Goal: Task Accomplishment & Management: Complete application form

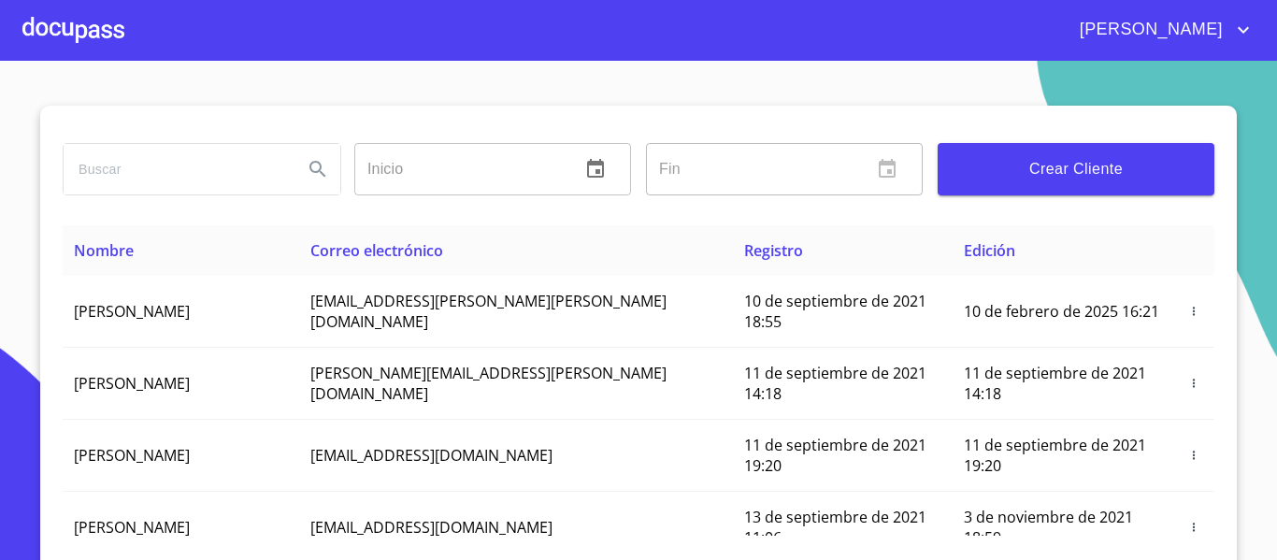
click at [80, 37] on div at bounding box center [73, 30] width 102 height 60
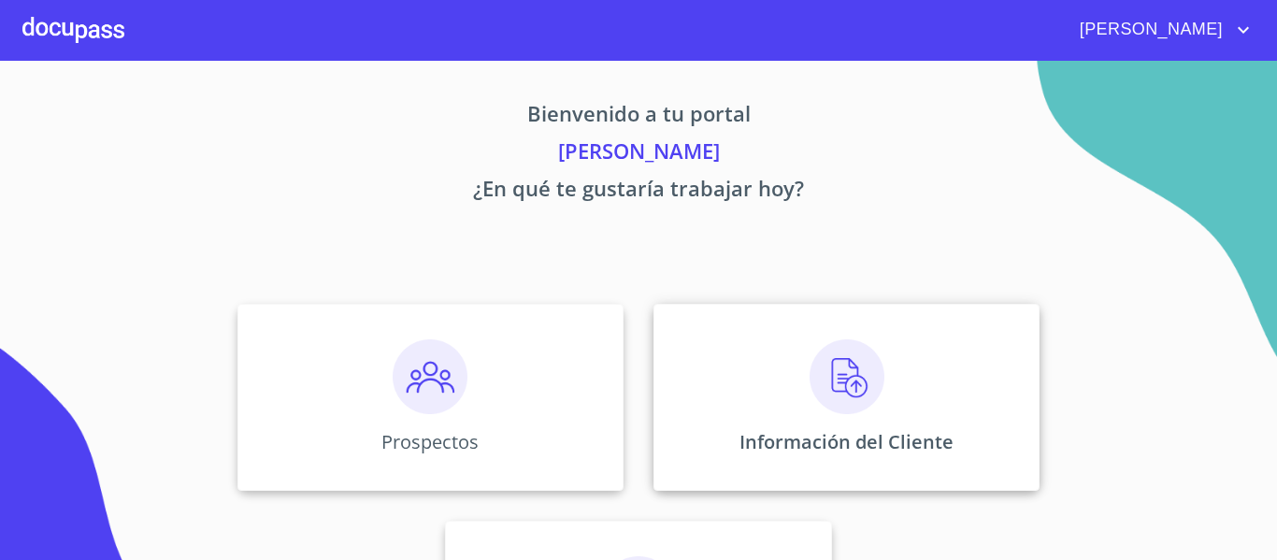
click at [774, 442] on p "Información del Cliente" at bounding box center [847, 441] width 214 height 25
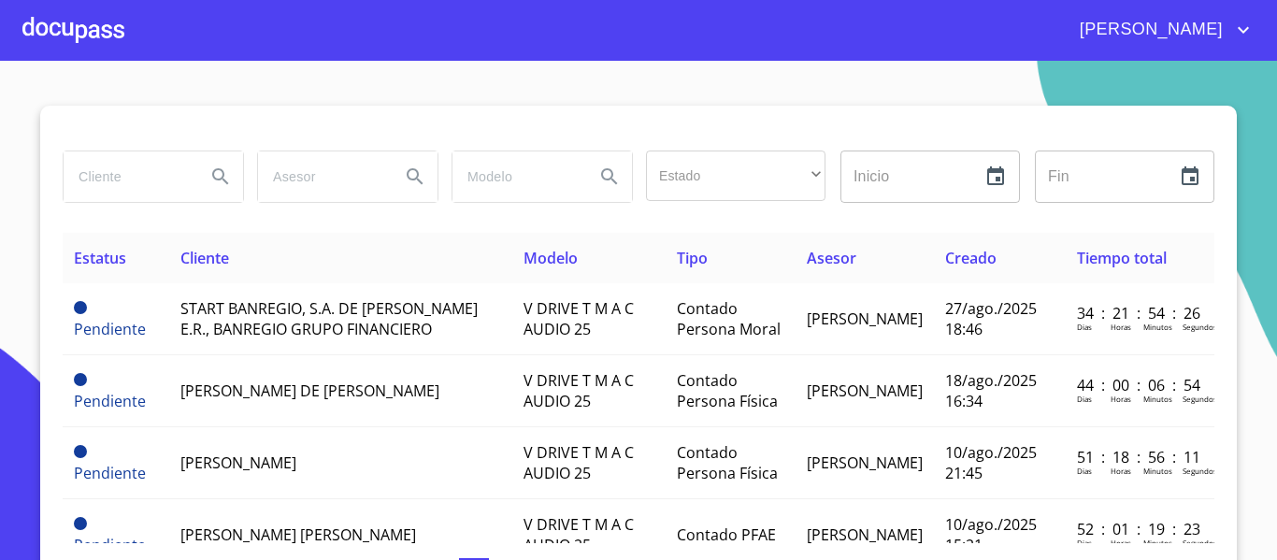
click at [105, 176] on input "search" at bounding box center [127, 176] width 127 height 50
click at [212, 170] on icon "Search" at bounding box center [220, 176] width 16 height 16
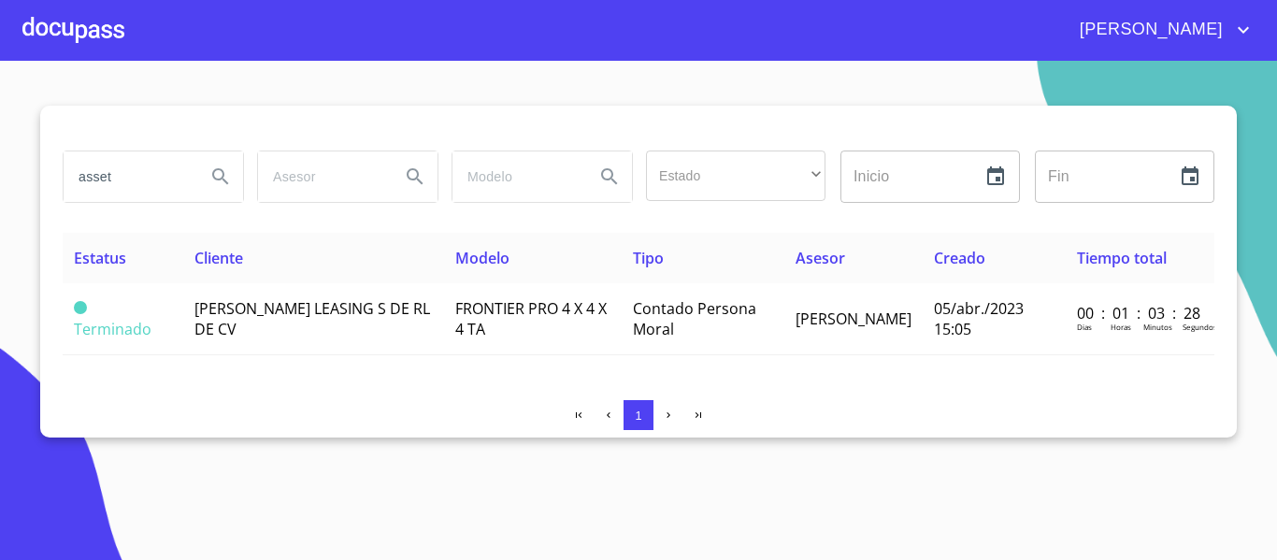
click at [139, 176] on input "asset" at bounding box center [127, 176] width 127 height 50
type input "a"
click at [215, 175] on icon "Search" at bounding box center [220, 176] width 22 height 22
click at [126, 175] on input "ASSET" at bounding box center [127, 176] width 127 height 50
type input "A"
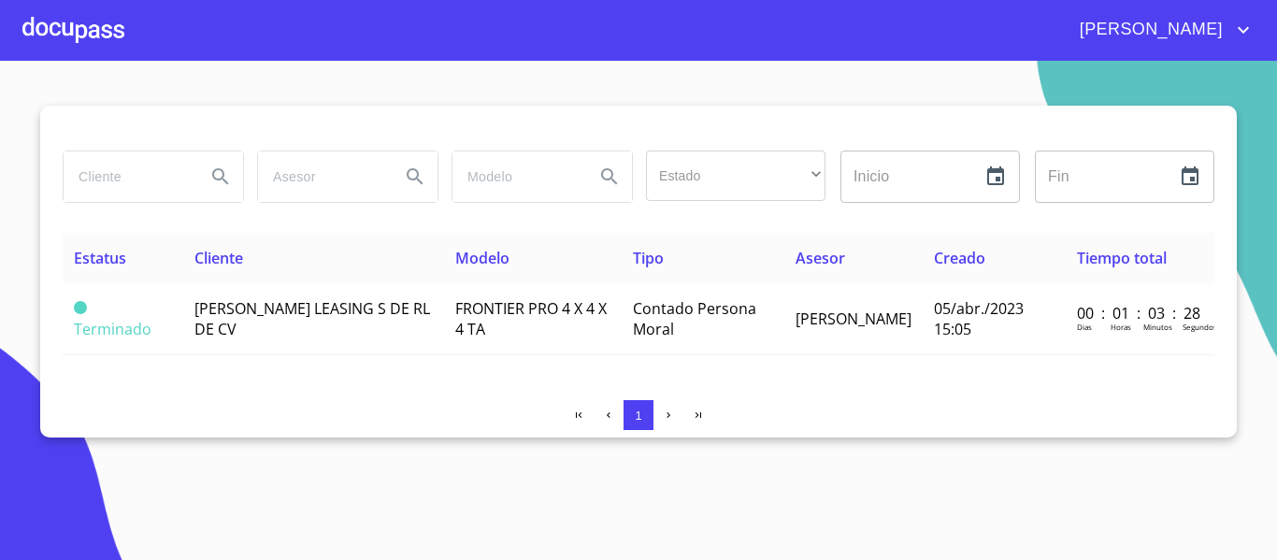
click at [63, 18] on div at bounding box center [73, 30] width 102 height 60
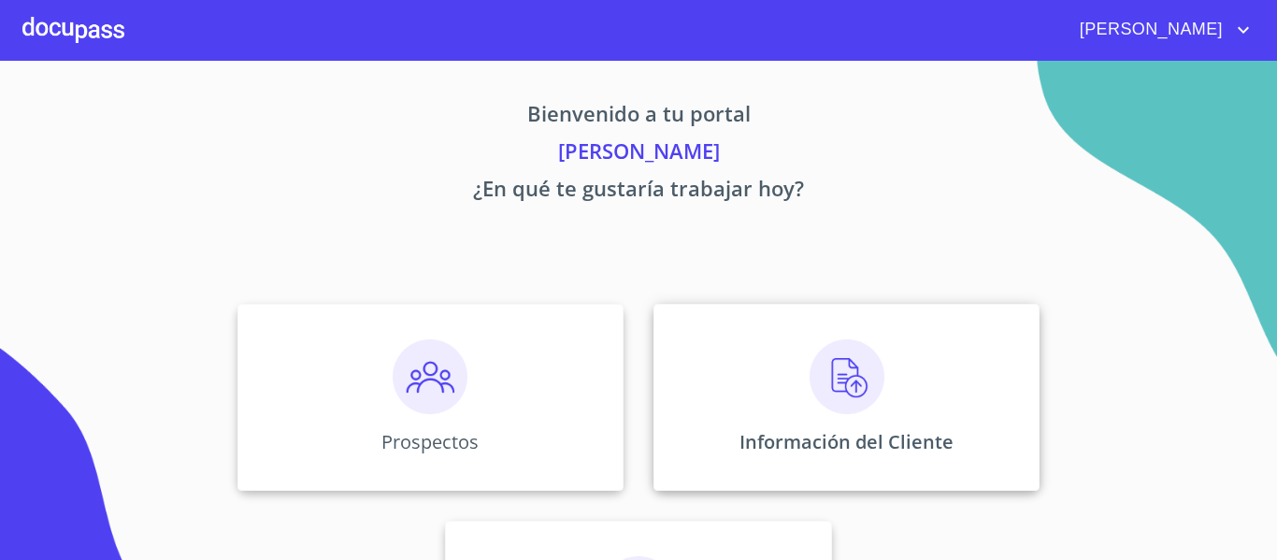
click at [743, 418] on div "Información del Cliente" at bounding box center [847, 397] width 386 height 187
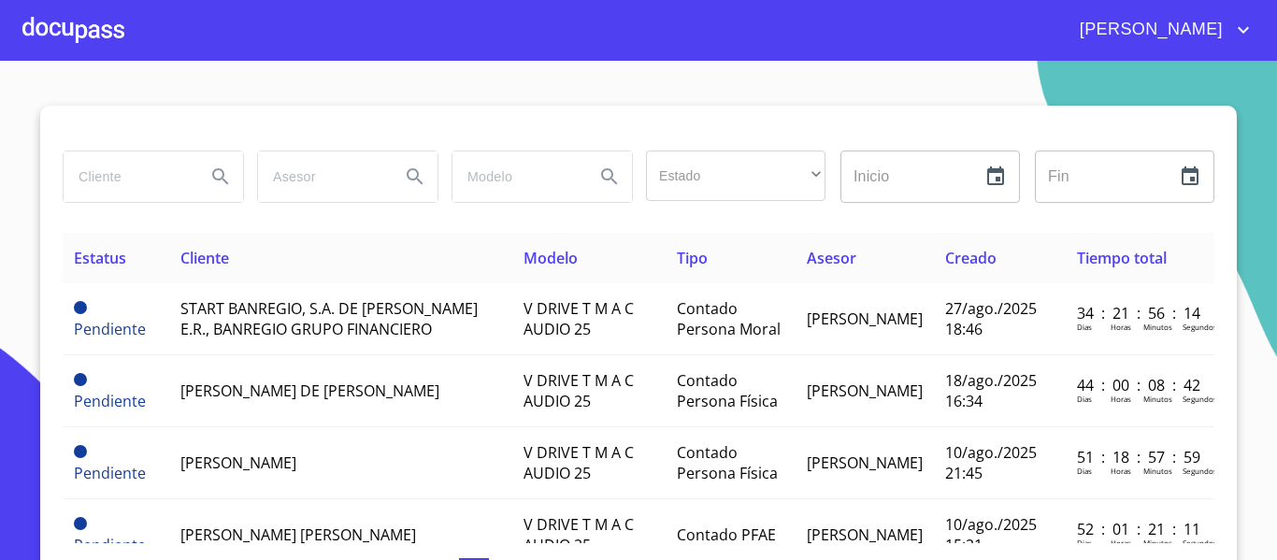
click at [124, 186] on input "search" at bounding box center [127, 176] width 127 height 50
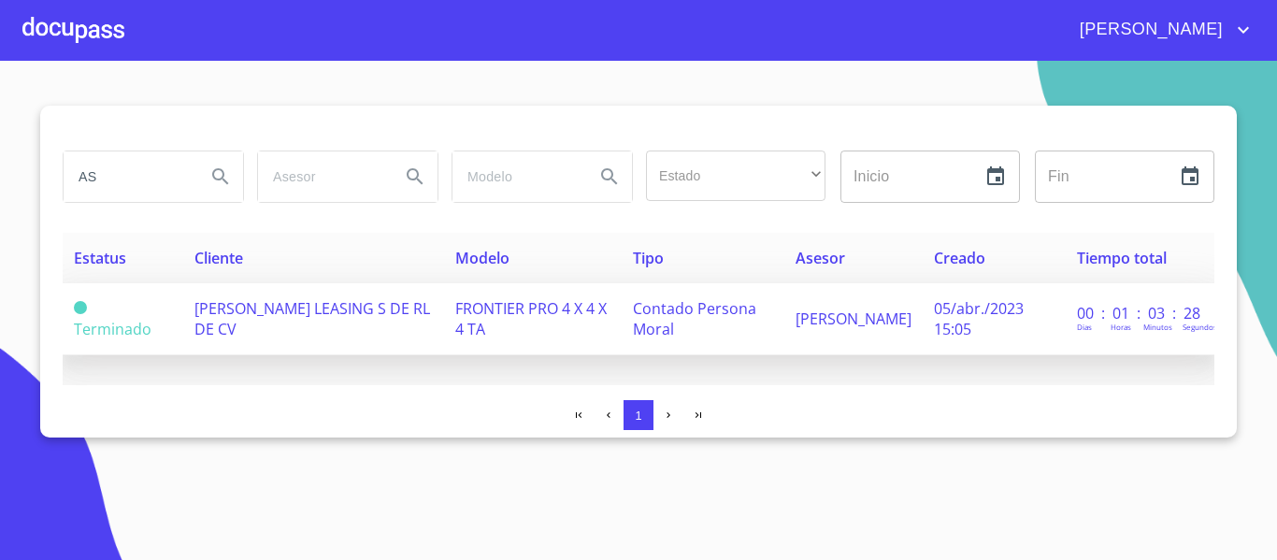
type input "A"
click at [79, 36] on div at bounding box center [73, 30] width 102 height 60
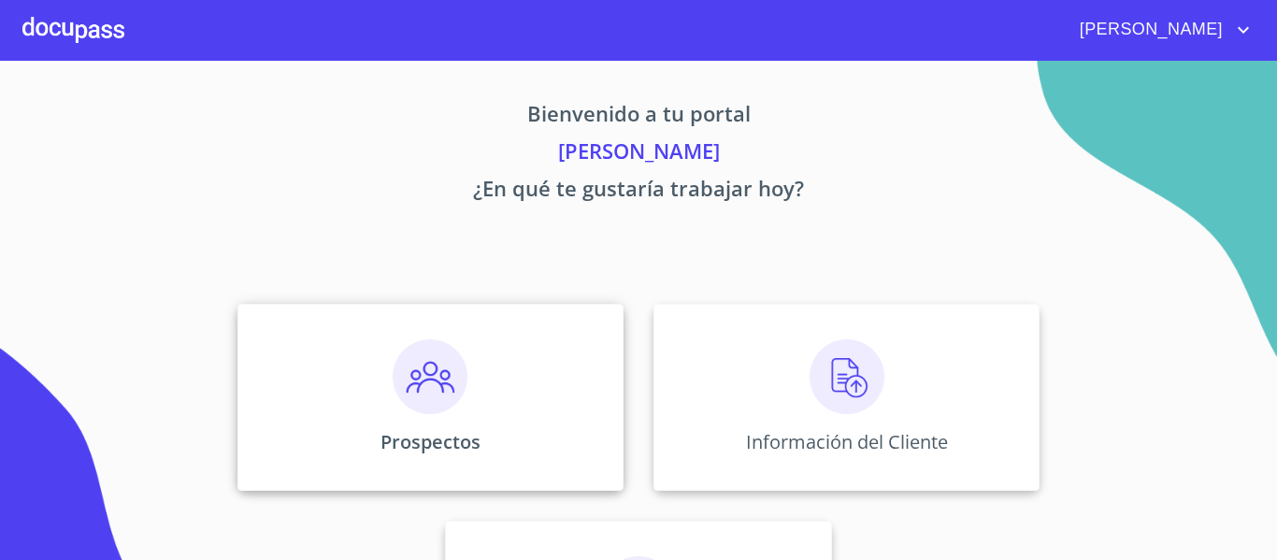
click at [367, 395] on div "Prospectos" at bounding box center [430, 397] width 386 height 187
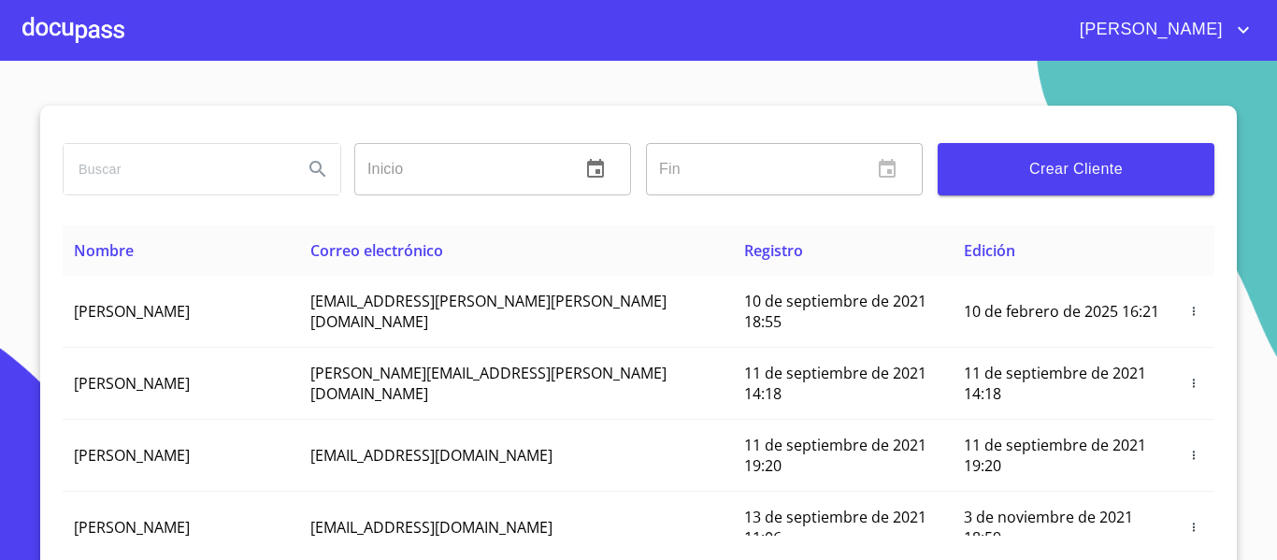
click at [91, 173] on input "search" at bounding box center [176, 169] width 224 height 50
type input "ASSET"
click at [307, 172] on icon "Search" at bounding box center [318, 169] width 22 height 22
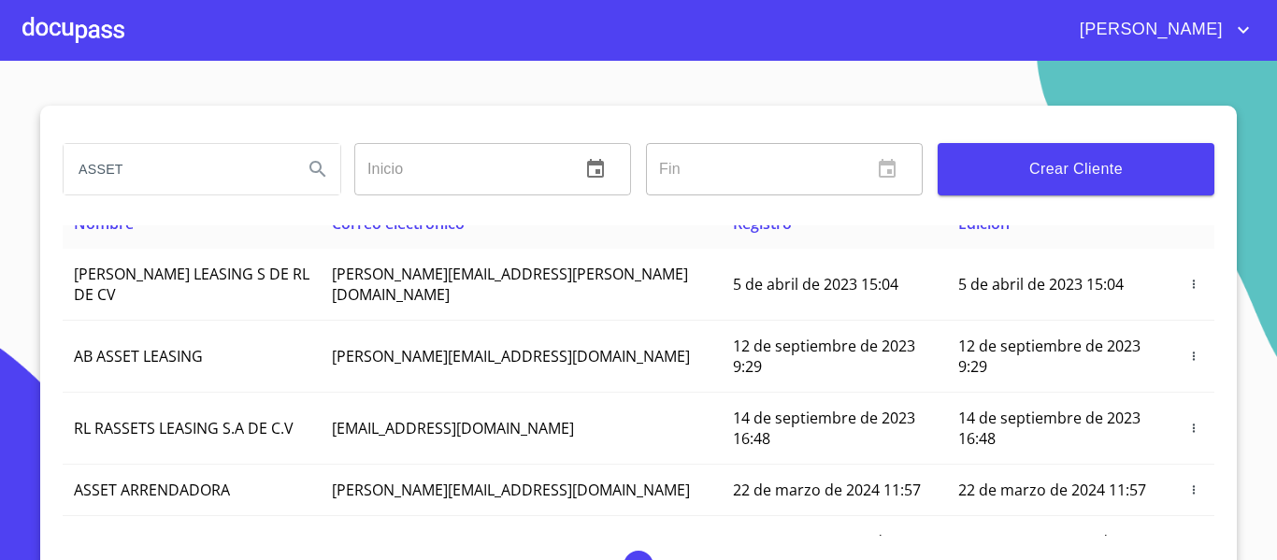
drag, startPoint x: 65, startPoint y: 173, endPoint x: 132, endPoint y: 176, distance: 66.4
click at [132, 176] on input "ASSET" at bounding box center [176, 169] width 224 height 50
click at [99, 30] on div at bounding box center [73, 30] width 102 height 60
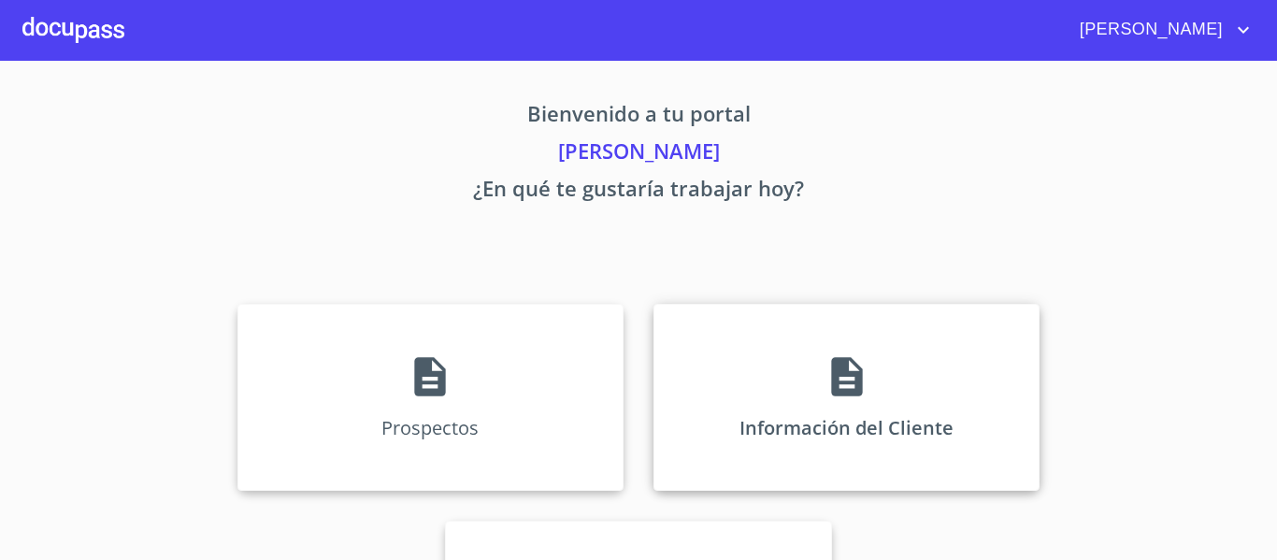
click at [740, 394] on div "Información del Cliente" at bounding box center [847, 397] width 386 height 187
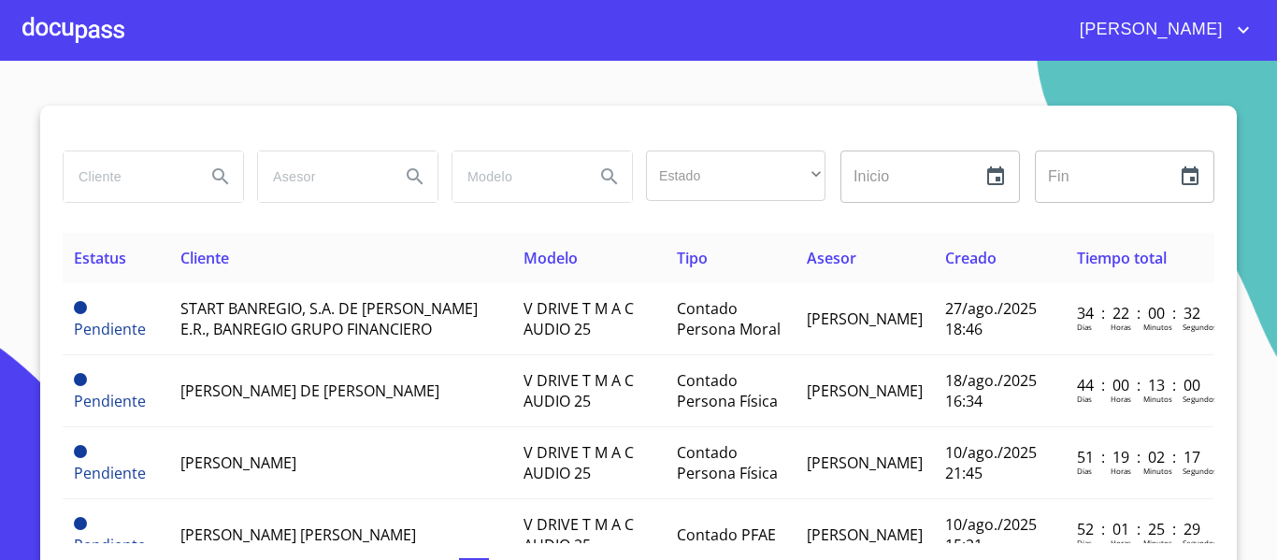
paste input "ASSET"
type input "ASSET ARRENDADORA"
click at [209, 173] on icon "Search" at bounding box center [220, 176] width 22 height 22
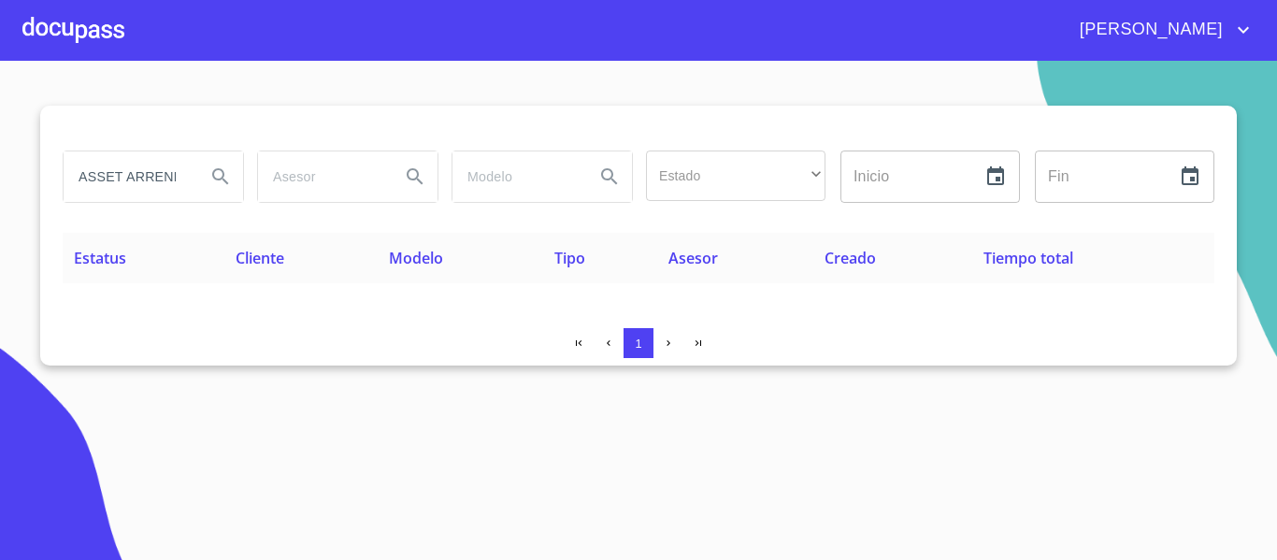
click at [65, 35] on div at bounding box center [73, 30] width 102 height 60
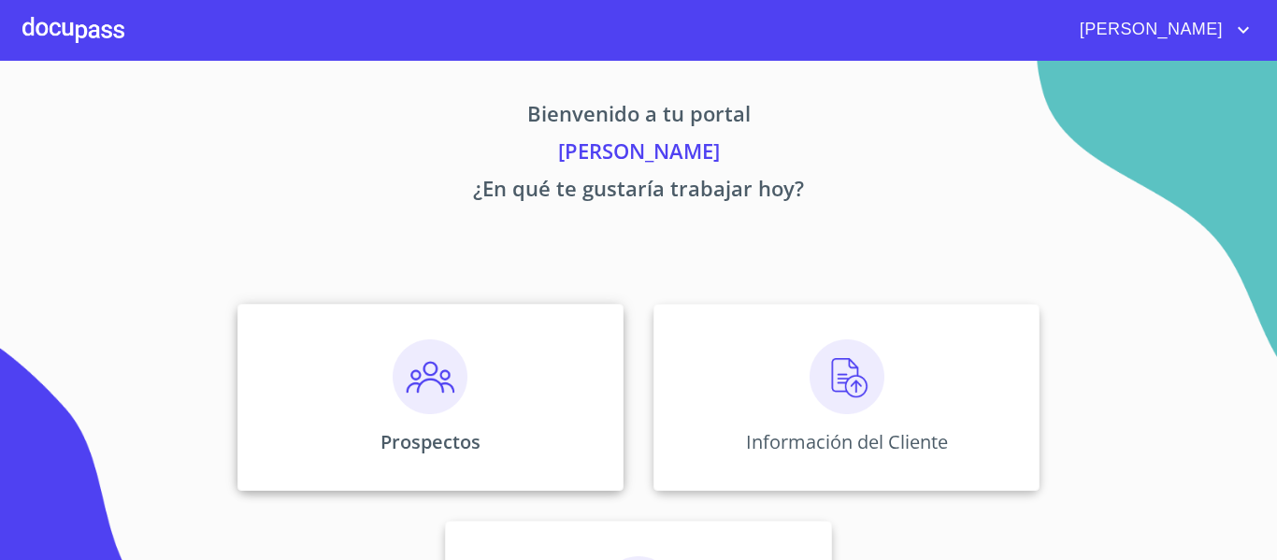
click at [423, 408] on img at bounding box center [430, 376] width 75 height 75
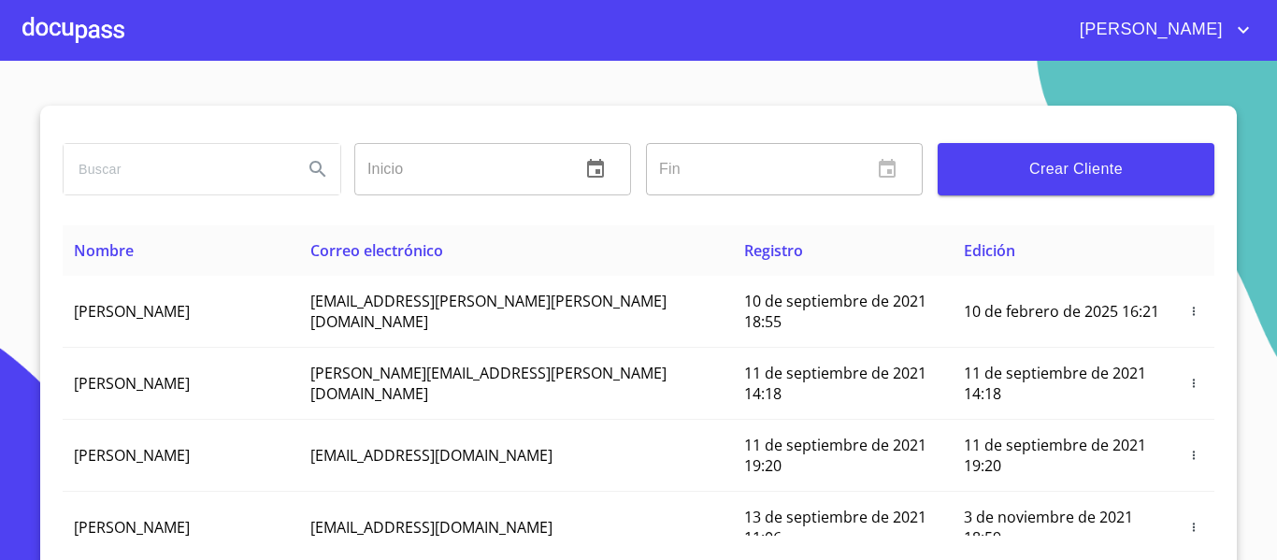
click at [103, 169] on input "search" at bounding box center [176, 169] width 224 height 50
paste input "ASSET"
type input "ASSET"
click at [307, 173] on icon "Search" at bounding box center [318, 169] width 22 height 22
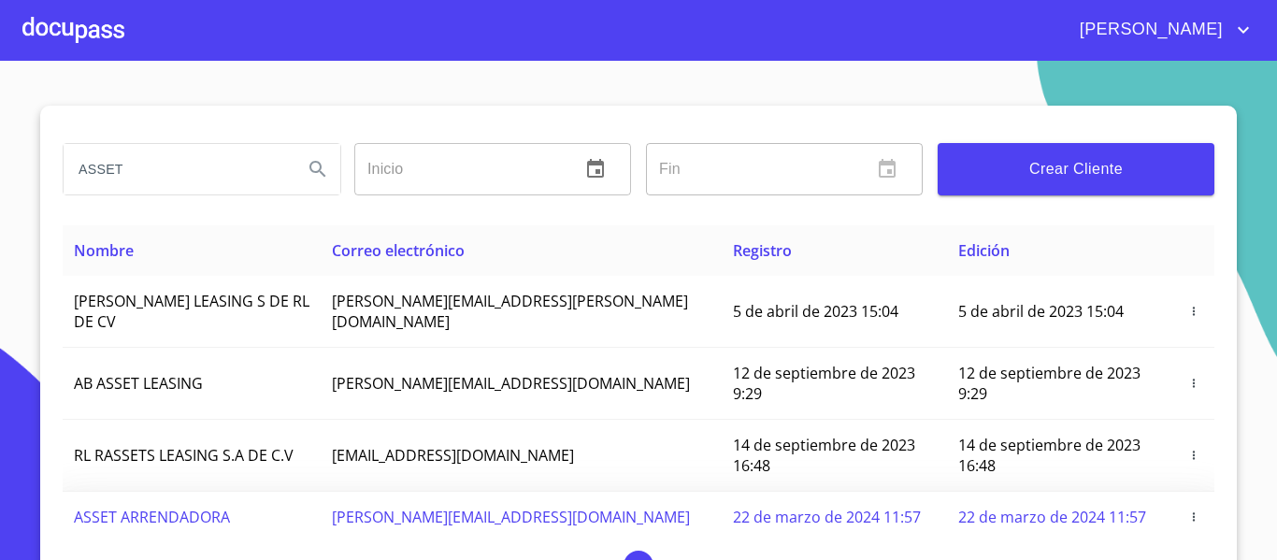
click at [432, 507] on span "[PERSON_NAME][EMAIL_ADDRESS][DOMAIN_NAME]" at bounding box center [511, 517] width 358 height 21
click at [1187, 510] on icon "button" at bounding box center [1193, 516] width 13 height 13
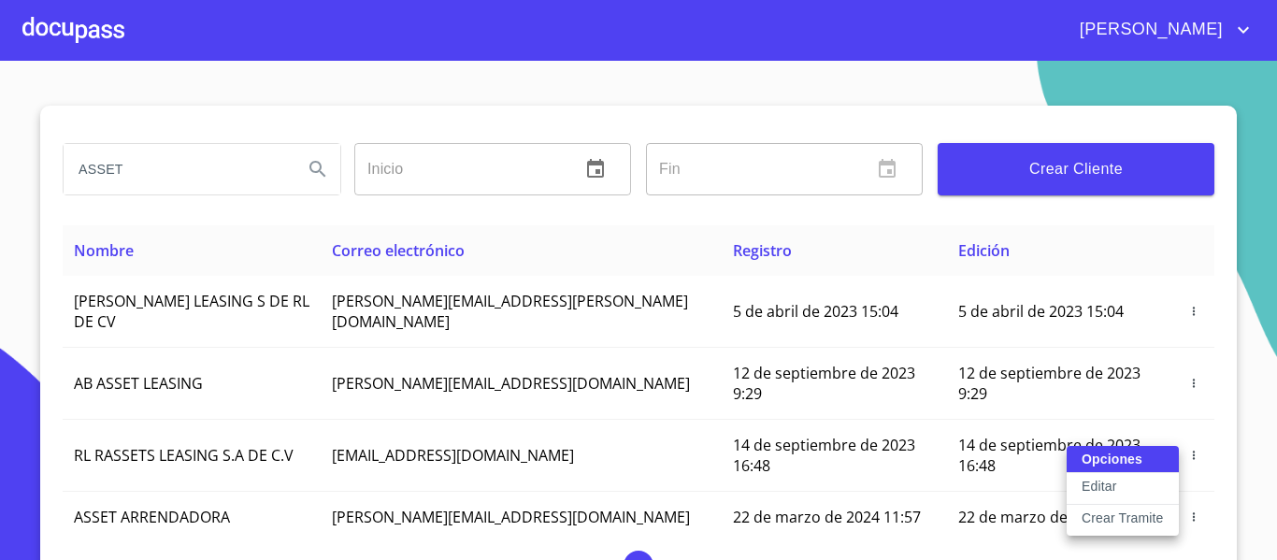
click at [1121, 515] on p "Crear Tramite" at bounding box center [1123, 518] width 82 height 19
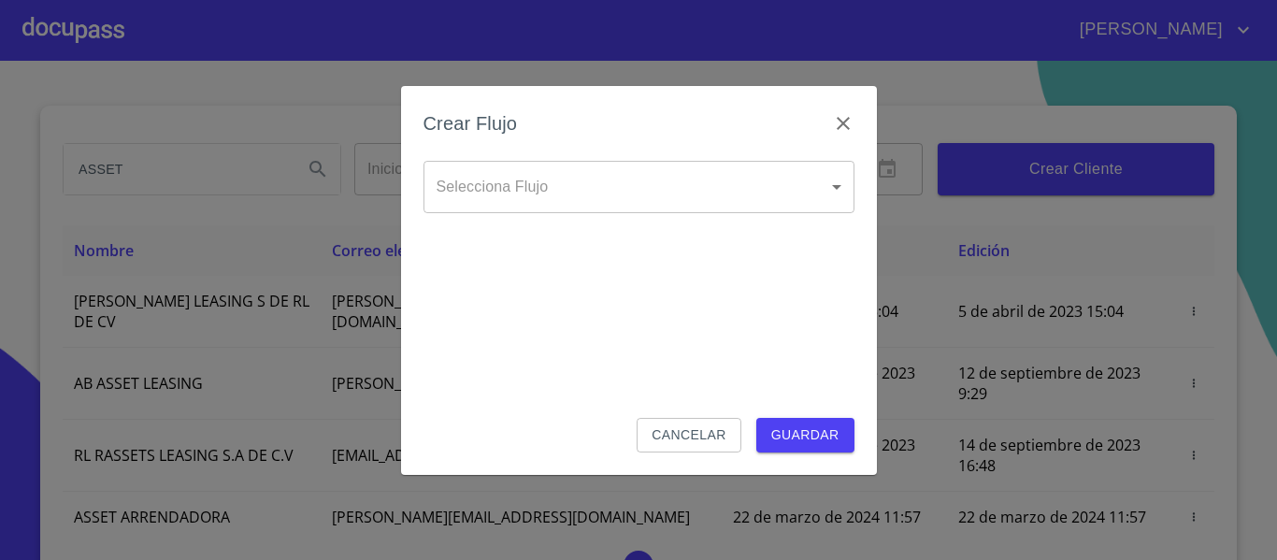
click at [702, 192] on body "[PERSON_NAME] ASSET Inicio ​ Fin ​ Crear Cliente Nombre Correo electrónico Regi…" at bounding box center [638, 280] width 1277 height 560
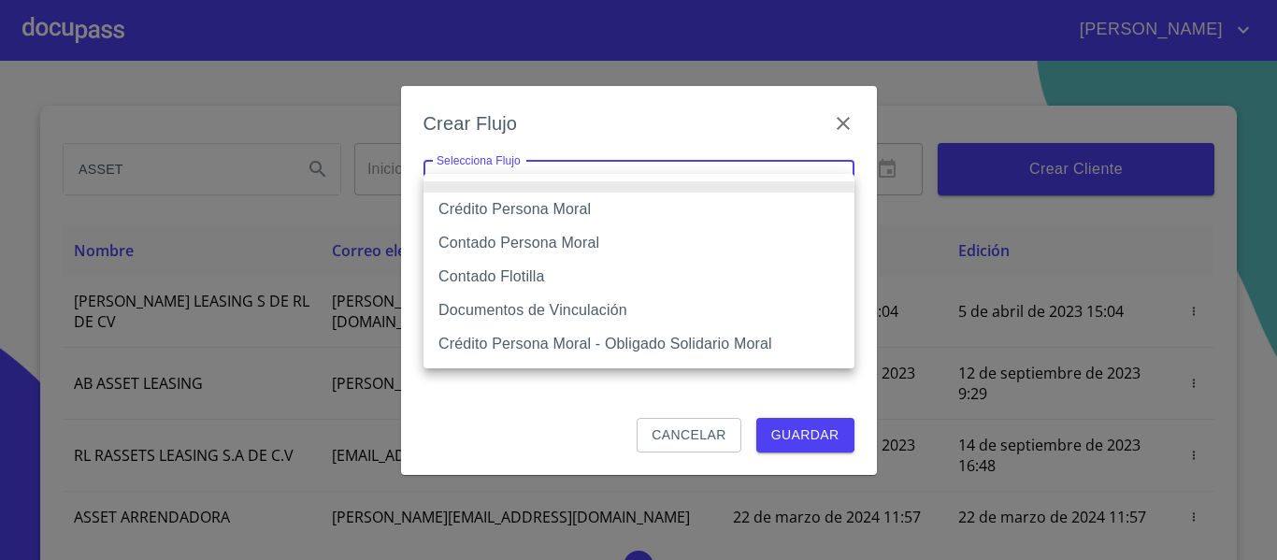
click at [508, 281] on li "Contado Flotilla" at bounding box center [639, 277] width 431 height 34
type input "62396bddcfb2f6e46cce107f"
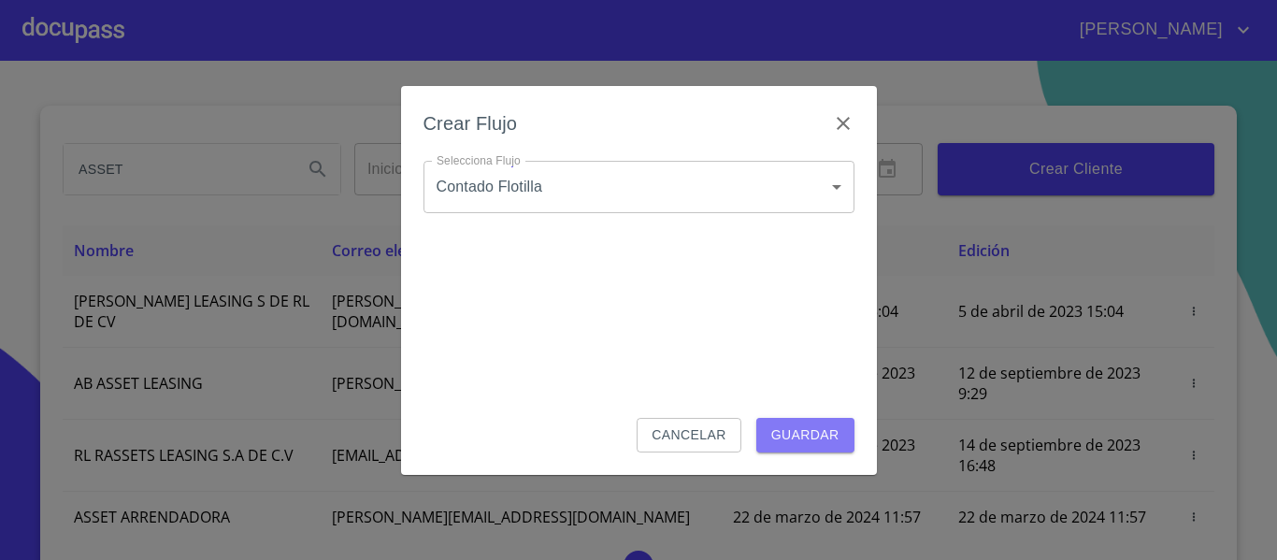
click at [821, 441] on span "Guardar" at bounding box center [805, 435] width 68 height 23
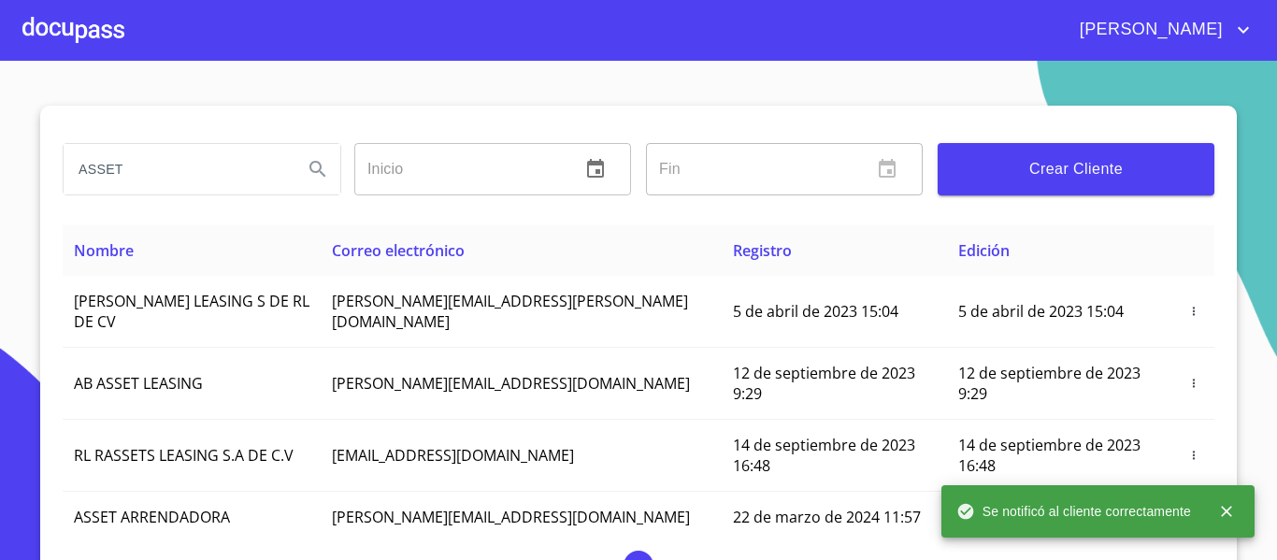
click at [65, 28] on div at bounding box center [73, 30] width 102 height 60
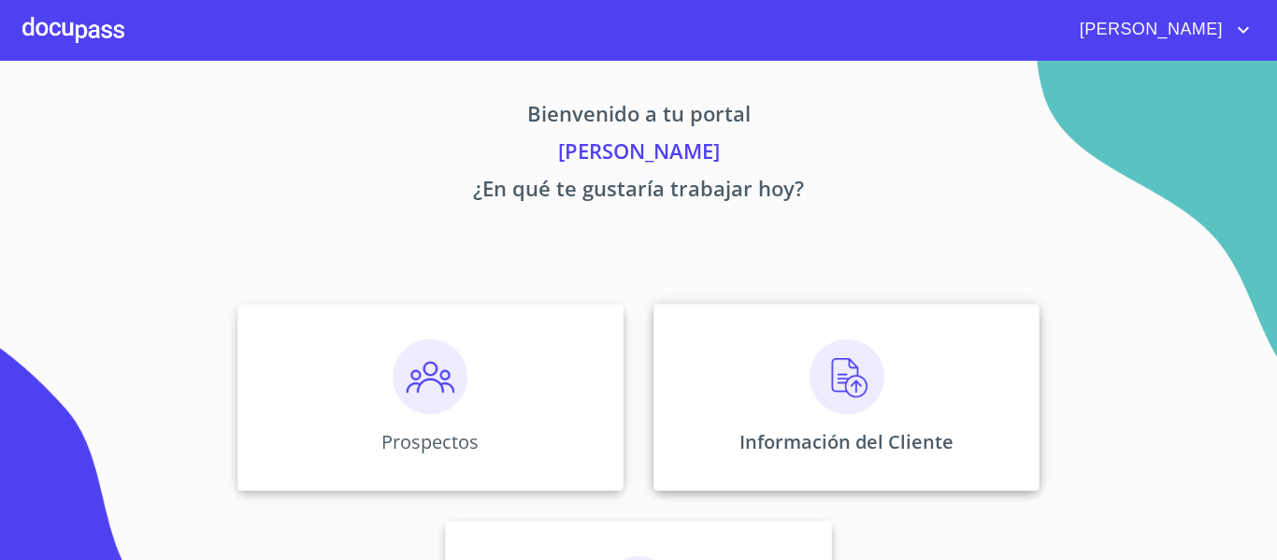
click at [740, 408] on div "Información del Cliente" at bounding box center [847, 397] width 386 height 187
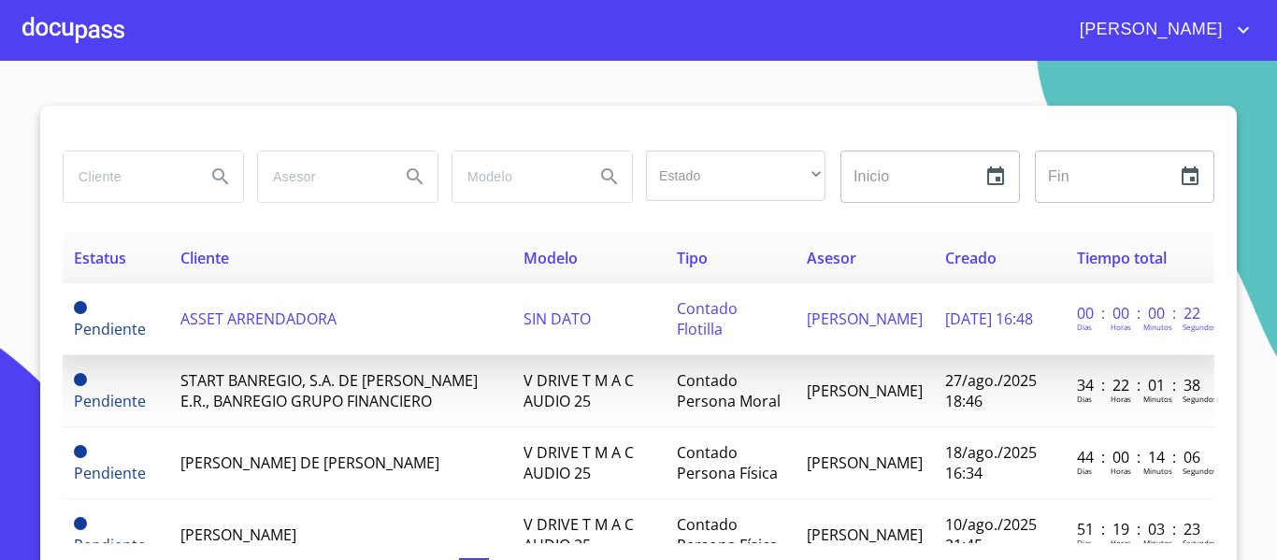
click at [202, 320] on span "ASSET ARRENDADORA" at bounding box center [258, 319] width 156 height 21
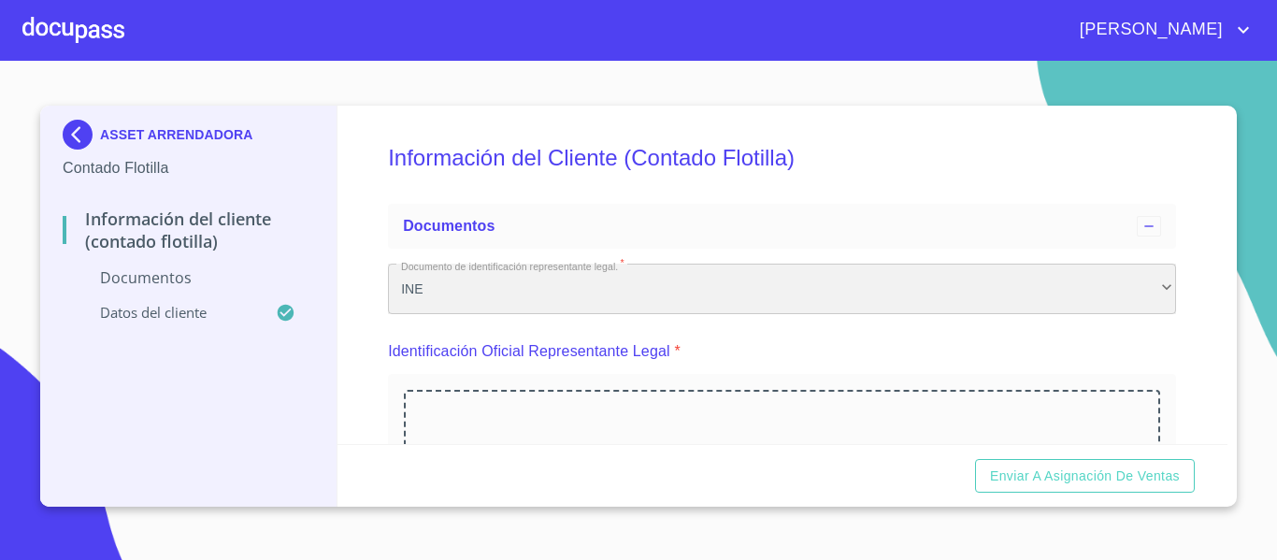
click at [1135, 298] on div "INE" at bounding box center [782, 289] width 788 height 50
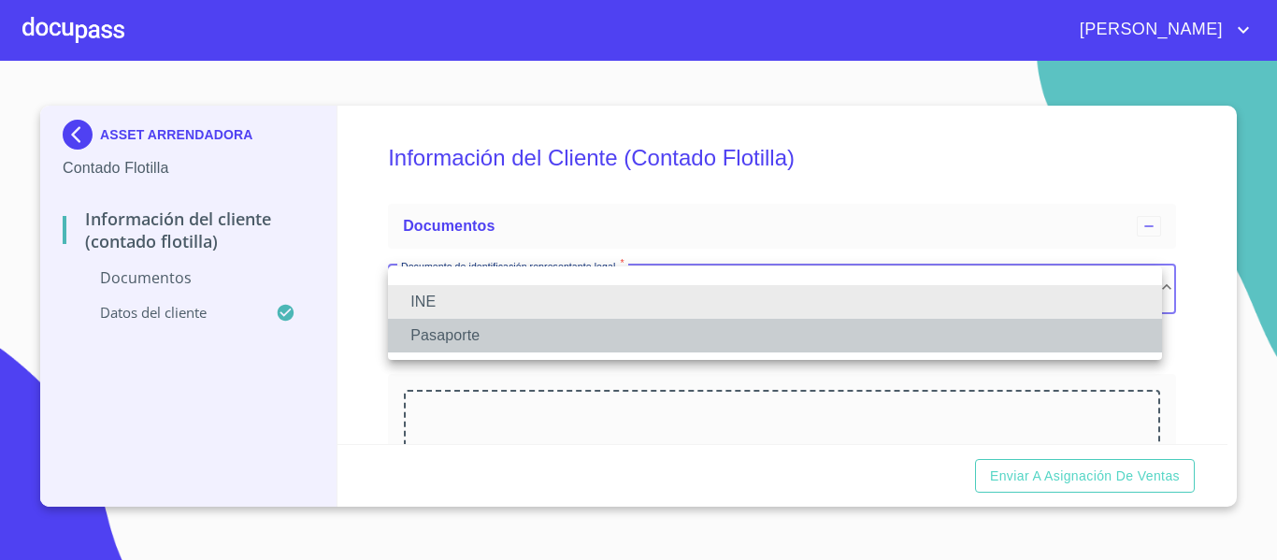
drag, startPoint x: 460, startPoint y: 339, endPoint x: 850, endPoint y: 388, distance: 392.9
click at [459, 340] on li "Pasaporte" at bounding box center [775, 336] width 774 height 34
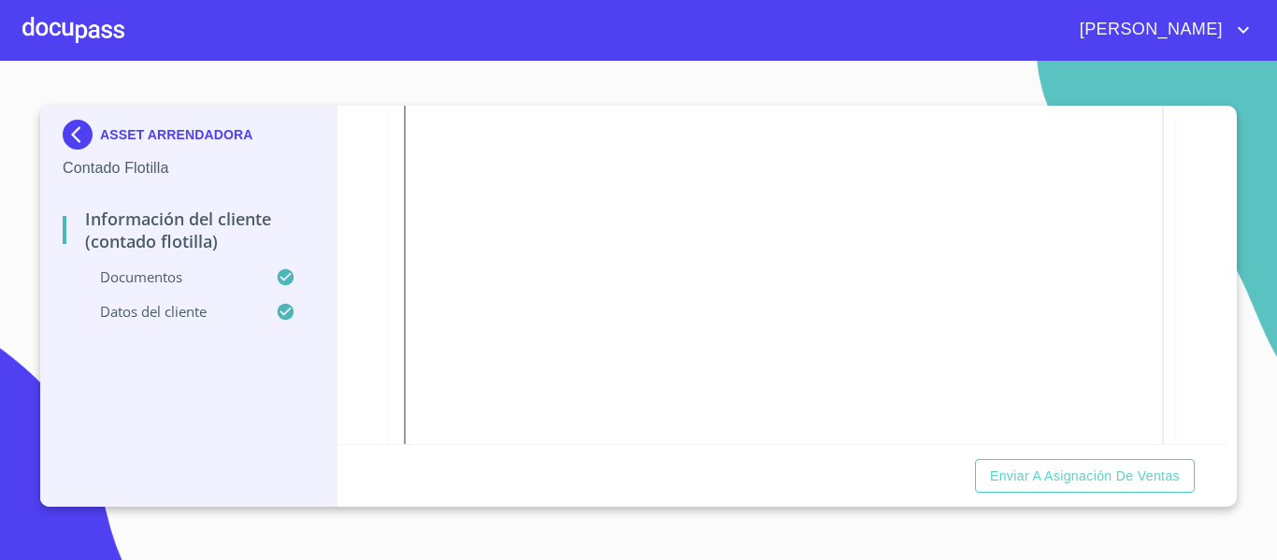
scroll to position [1066, 0]
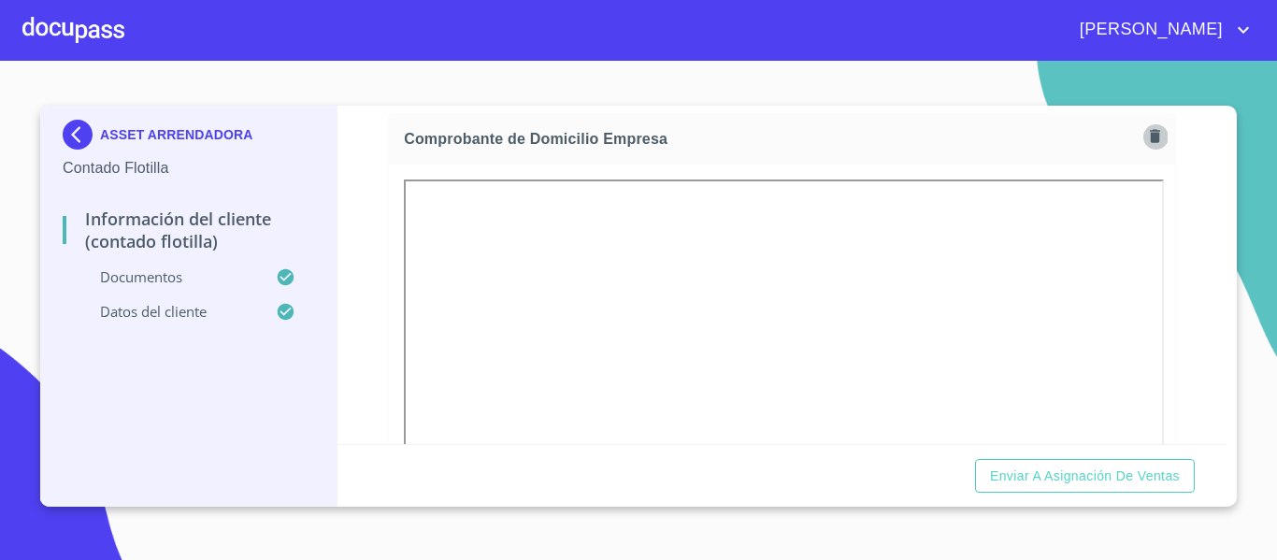
click at [1146, 134] on icon "button" at bounding box center [1155, 136] width 18 height 18
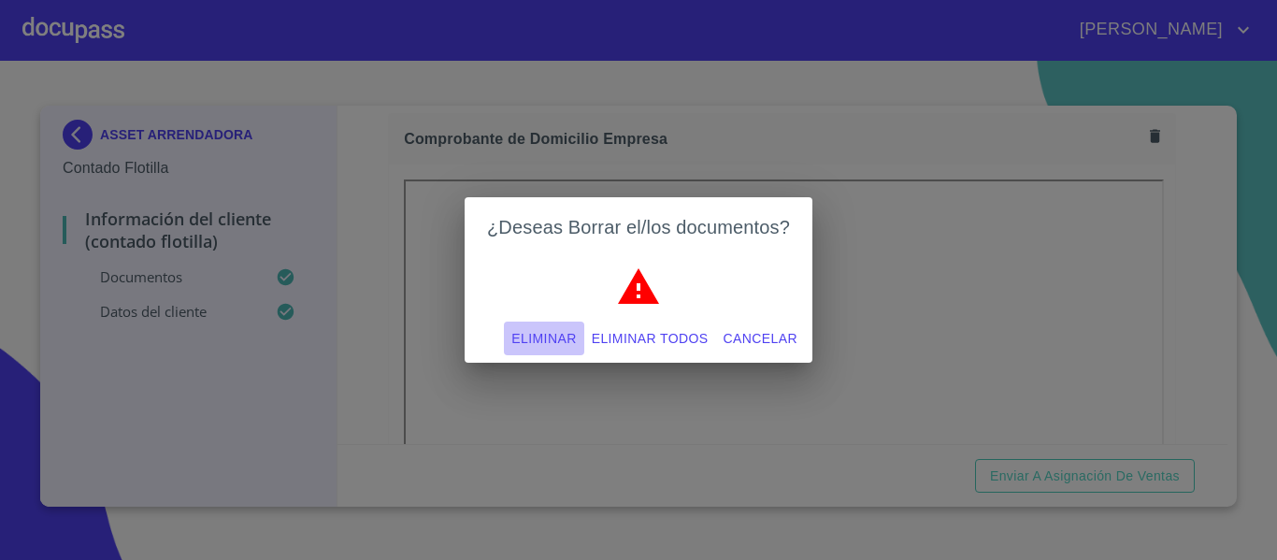
click at [546, 340] on span "Eliminar" at bounding box center [543, 338] width 65 height 23
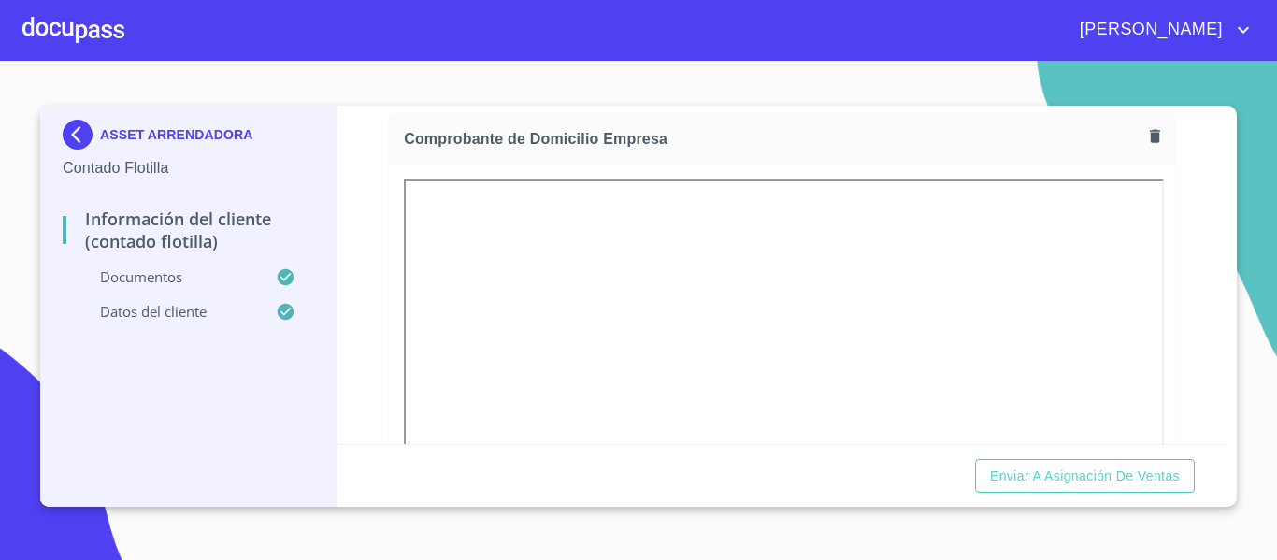
click at [1228, 247] on div "ASSET ARRENDADORA Contado Flotilla Información del Cliente (Contado Flotilla) D…" at bounding box center [638, 306] width 1197 height 401
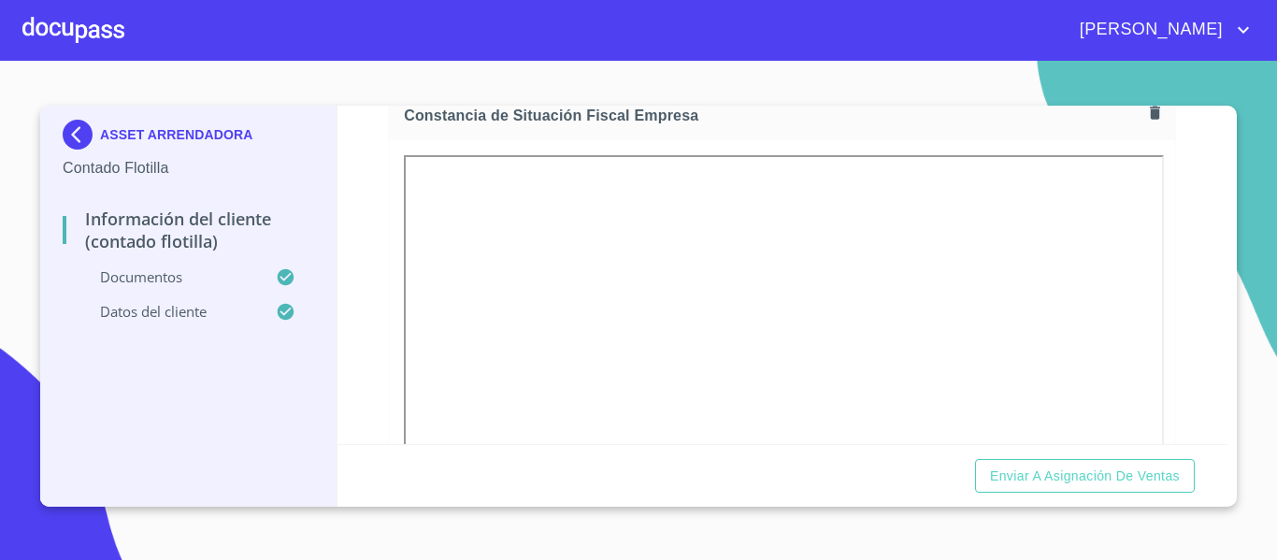
scroll to position [1858, 0]
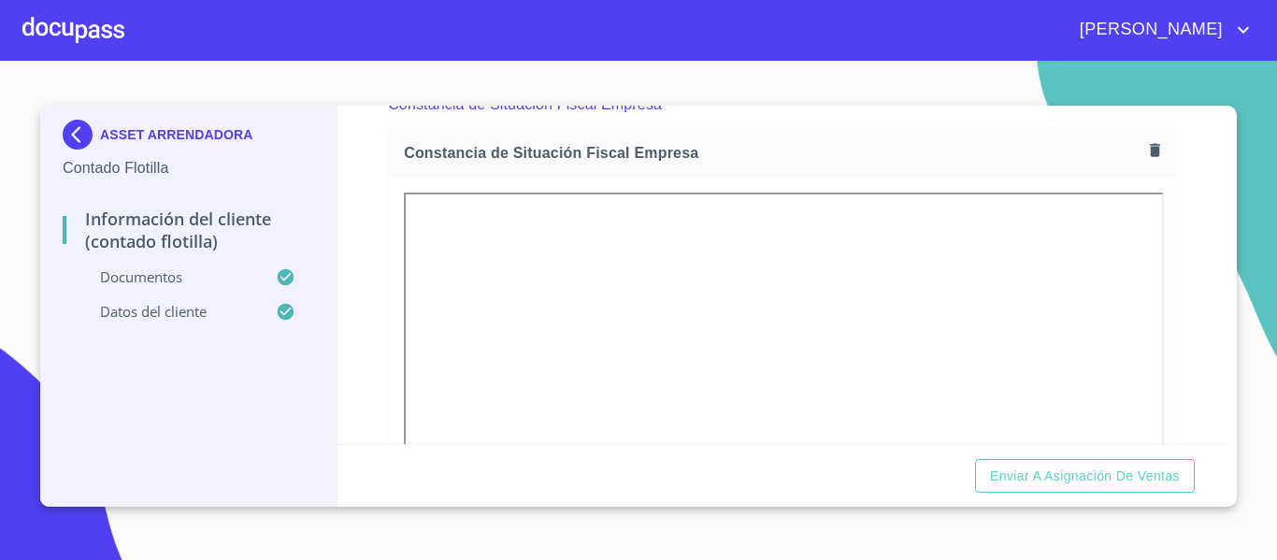
click at [1150, 156] on icon "button" at bounding box center [1155, 149] width 10 height 13
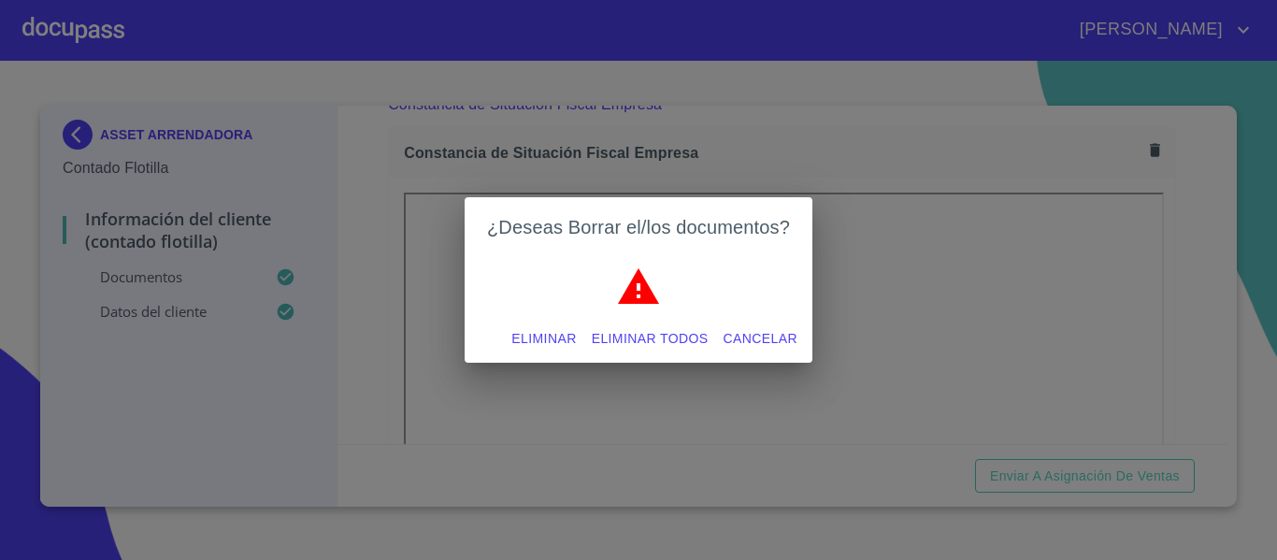
click at [540, 348] on span "Eliminar" at bounding box center [543, 338] width 65 height 23
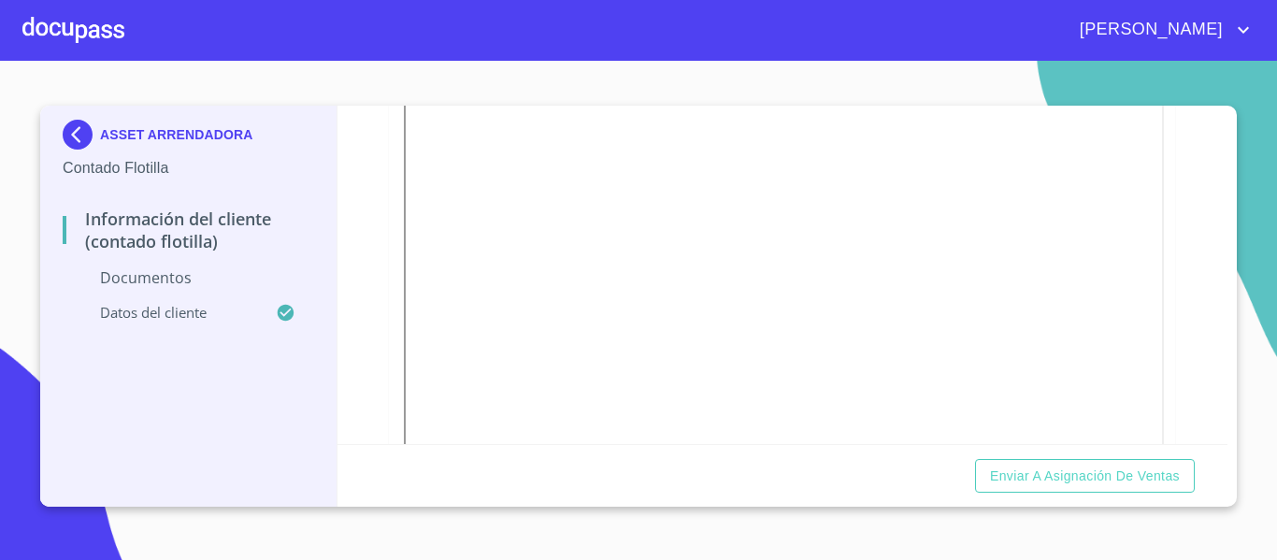
scroll to position [1272, 0]
drag, startPoint x: 1149, startPoint y: 108, endPoint x: 1150, endPoint y: 124, distance: 16.9
click at [1150, 124] on iframe at bounding box center [784, 224] width 760 height 503
click at [1227, 438] on div "Información del Cliente (Contado Flotilla) Documentos Documento de identificaci…" at bounding box center [783, 275] width 891 height 338
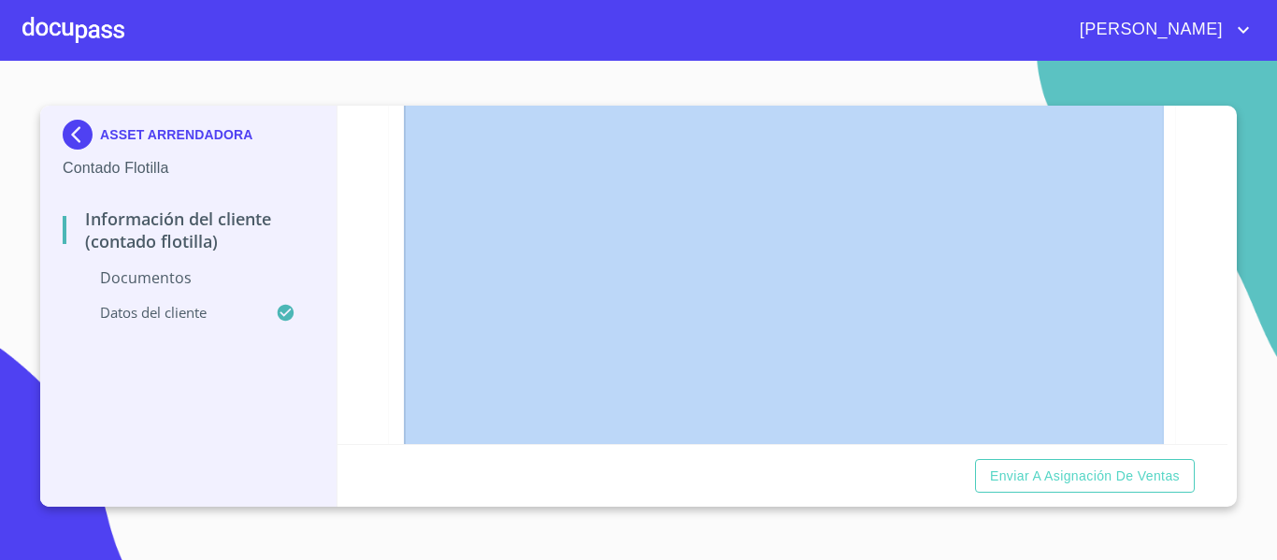
click at [1227, 438] on div "Información del Cliente (Contado Flotilla) Documentos Documento de identificaci…" at bounding box center [783, 275] width 891 height 338
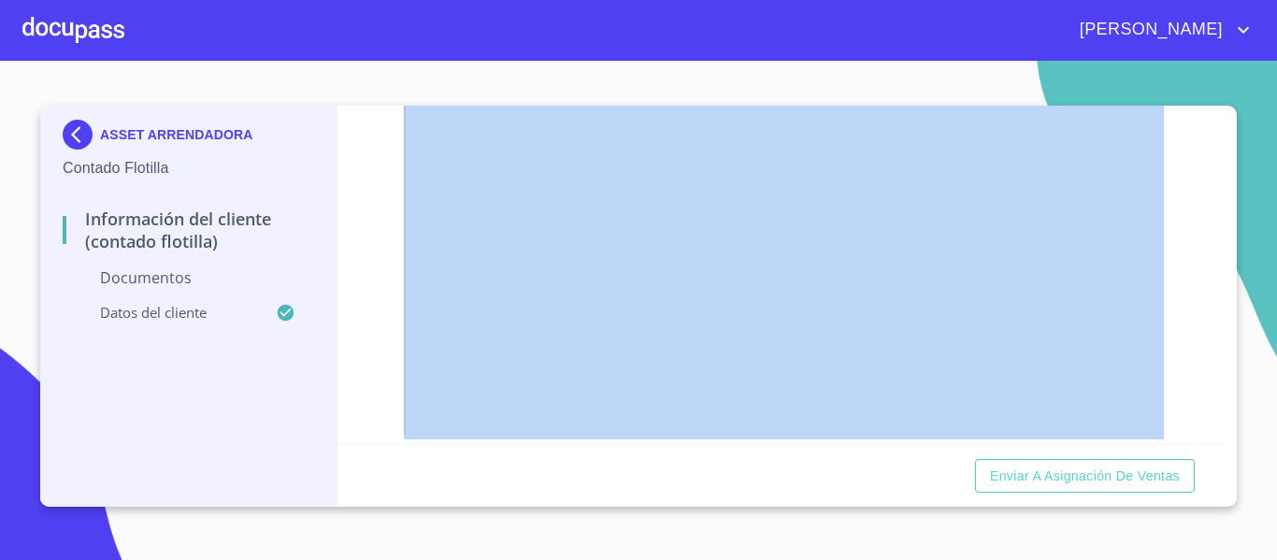
click at [1227, 438] on div "Información del Cliente (Contado Flotilla) Documentos Documento de identificaci…" at bounding box center [783, 275] width 891 height 338
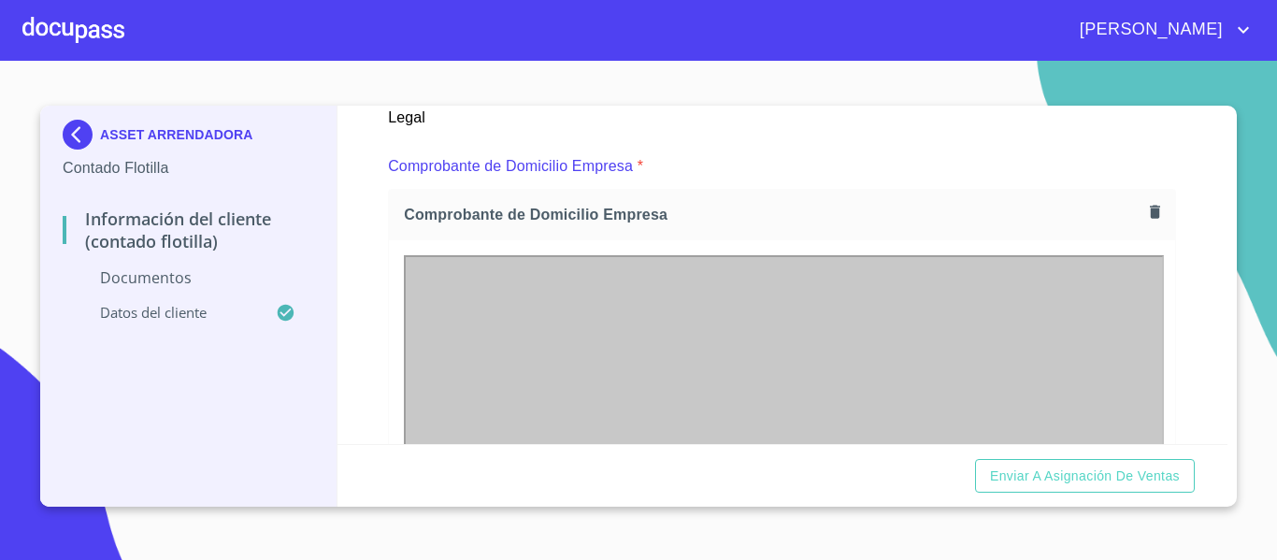
scroll to position [989, 0]
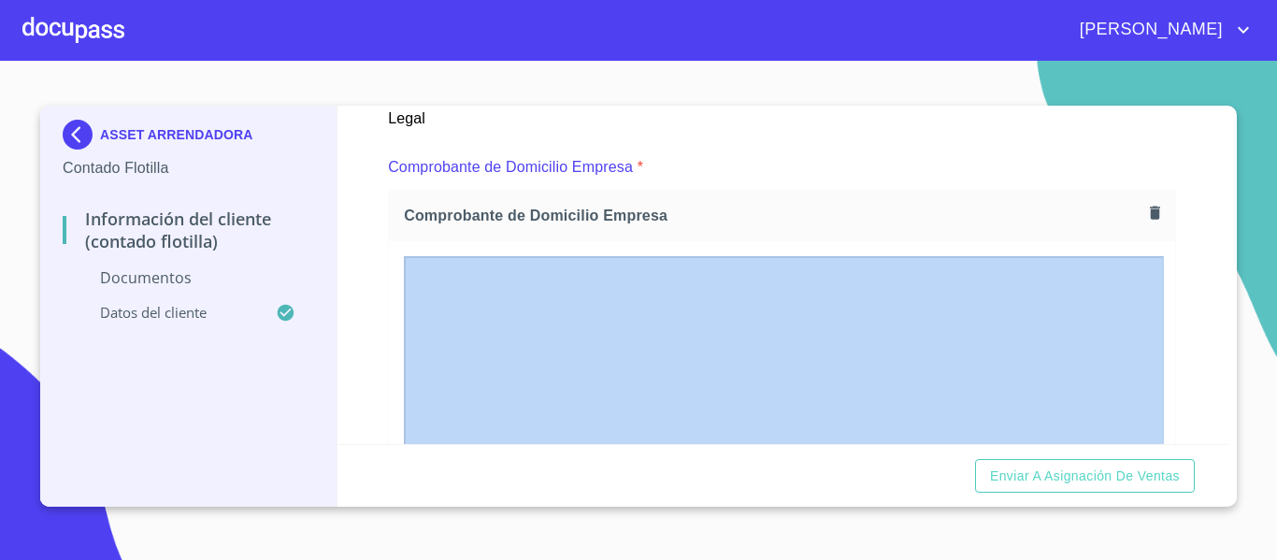
click at [1187, 251] on div "Información del Cliente (Contado Flotilla) Documentos Documento de identificaci…" at bounding box center [783, 275] width 891 height 338
